Goal: Navigation & Orientation: Find specific page/section

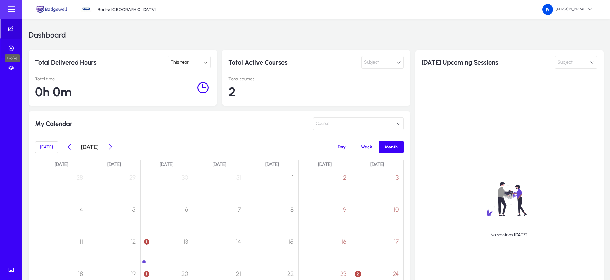
click at [9, 48] on icon at bounding box center [12, 48] width 9 height 6
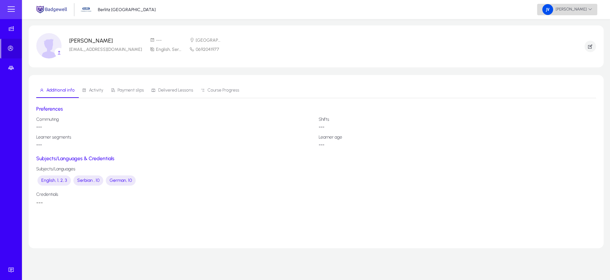
click at [584, 8] on span "[PERSON_NAME]" at bounding box center [568, 9] width 50 height 11
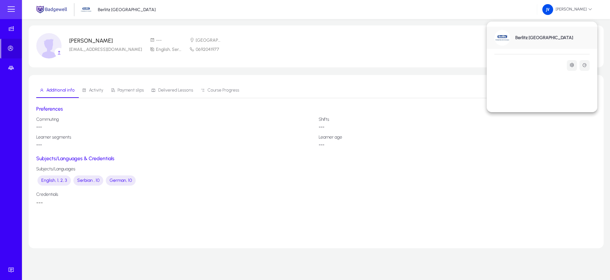
click at [591, 9] on div at bounding box center [305, 140] width 610 height 280
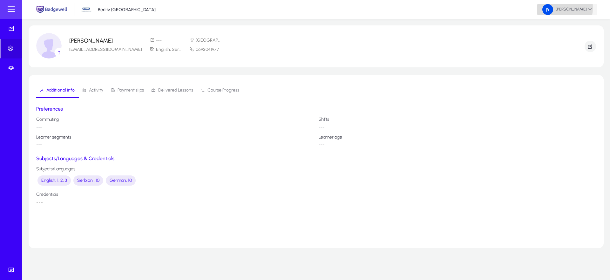
click at [553, 8] on img at bounding box center [548, 9] width 11 height 11
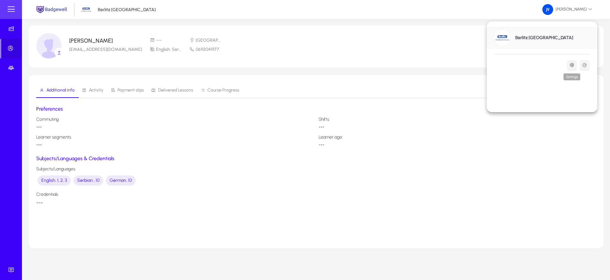
click at [571, 65] on icon at bounding box center [572, 65] width 5 height 5
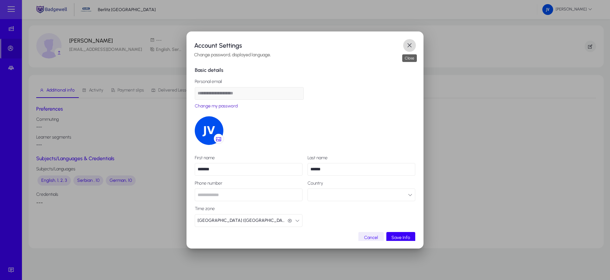
click at [413, 43] on span "button" at bounding box center [409, 45] width 13 height 13
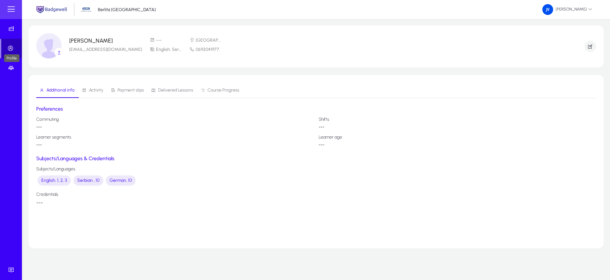
click at [12, 48] on icon at bounding box center [11, 48] width 9 height 6
click at [10, 69] on icon at bounding box center [12, 68] width 9 height 6
